Goal: Check status

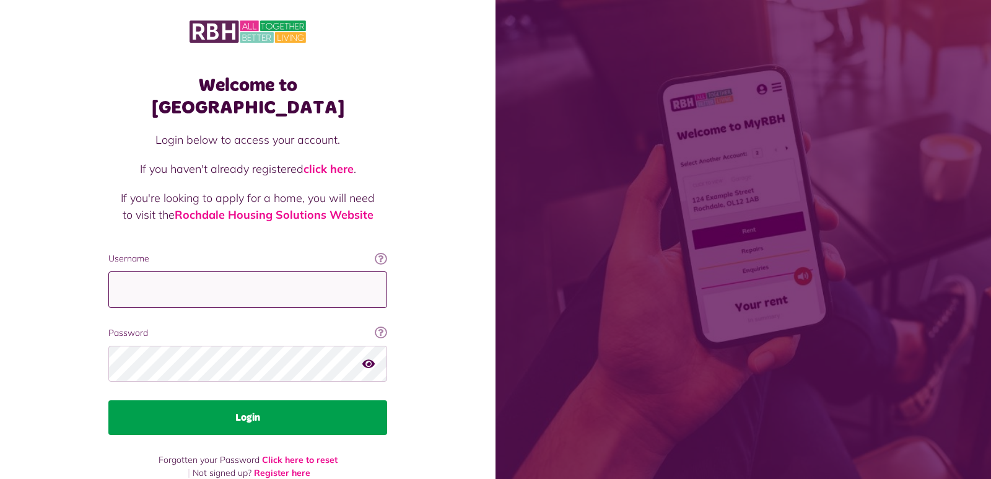
type input "**********"
click at [249, 400] on button "Login" at bounding box center [247, 417] width 279 height 35
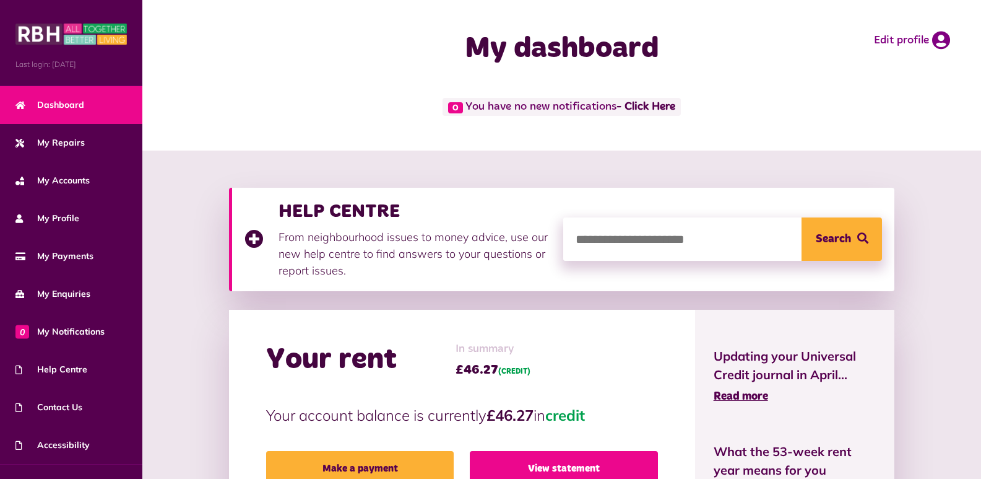
click at [518, 463] on link "View statement" at bounding box center [564, 468] width 188 height 35
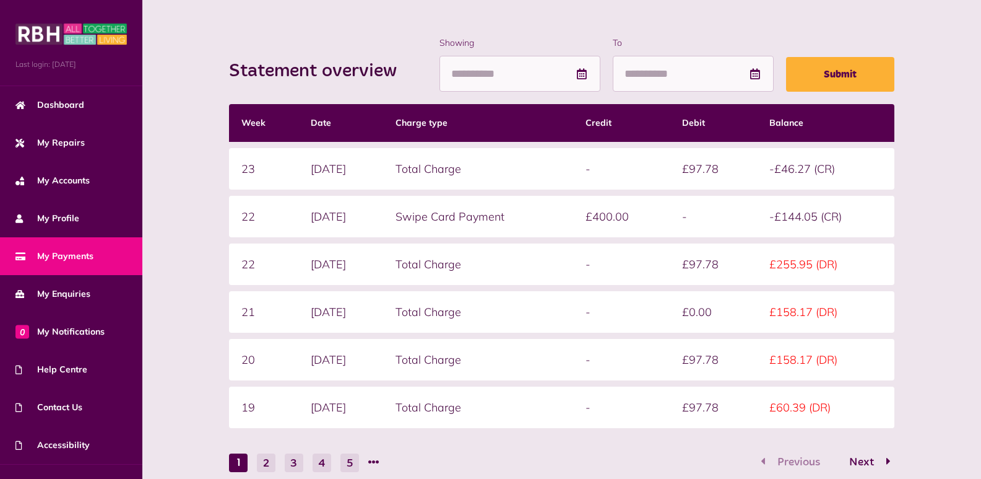
scroll to position [173, 0]
